Goal: Navigation & Orientation: Go to known website

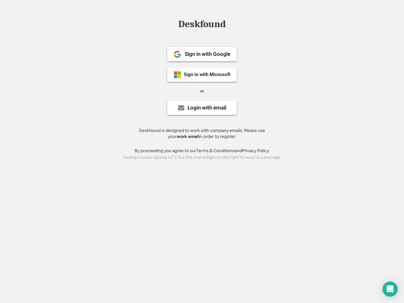
click at [202, 90] on div "or" at bounding box center [202, 91] width 4 height 6
click at [202, 25] on div "Deskfound" at bounding box center [202, 24] width 54 height 10
click at [173, 24] on div "Deskfound" at bounding box center [202, 25] width 404 height 12
click at [202, 25] on div "Deskfound" at bounding box center [202, 24] width 54 height 10
click at [202, 91] on div "or" at bounding box center [202, 91] width 4 height 6
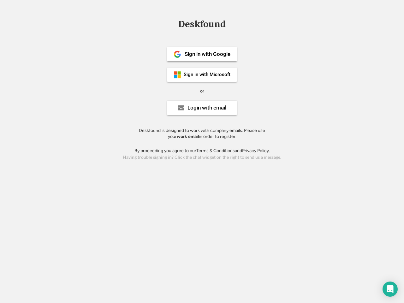
click at [202, 54] on div "Sign in with Google" at bounding box center [207, 53] width 46 height 5
click at [207, 54] on div "Sign in with Google" at bounding box center [207, 53] width 46 height 5
click at [177, 54] on img at bounding box center [177, 54] width 8 height 8
click at [202, 74] on div "Sign in with Microsoft" at bounding box center [207, 74] width 47 height 5
click at [207, 74] on div "Sign in with Microsoft" at bounding box center [207, 74] width 47 height 5
